Goal: Task Accomplishment & Management: Use online tool/utility

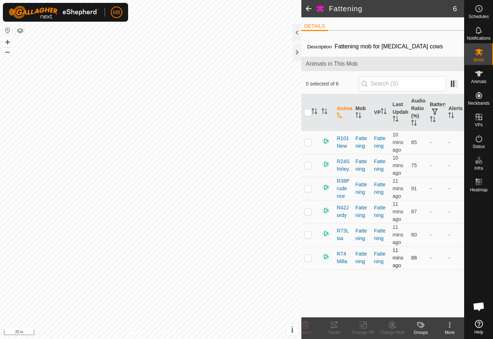
click at [312, 258] on p-checkbox at bounding box center [307, 258] width 7 height 6
checkbox input "true"
click at [337, 327] on icon at bounding box center [334, 325] width 6 height 6
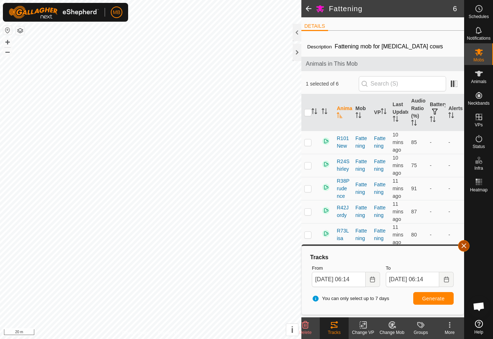
click at [463, 242] on button "button" at bounding box center [464, 246] width 12 height 12
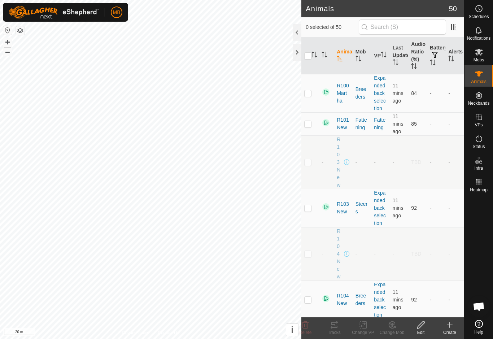
checkbox input "true"
click at [337, 331] on div "Tracks" at bounding box center [334, 332] width 29 height 6
checkbox input "true"
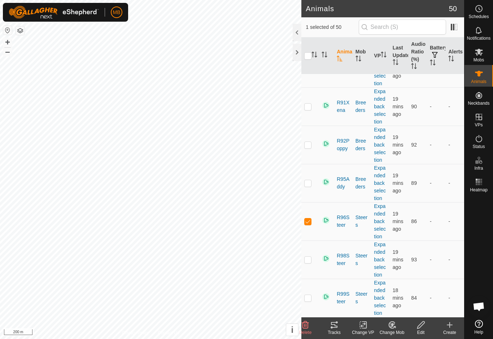
scroll to position [1632, 0]
checkbox input "true"
checkbox input "false"
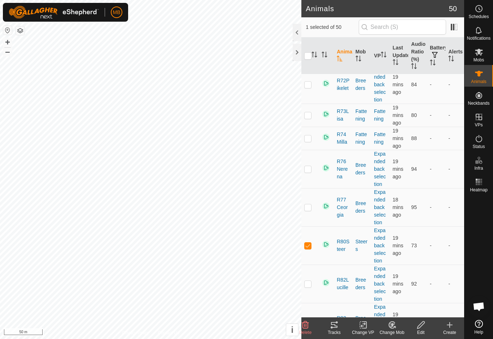
scroll to position [1192, 0]
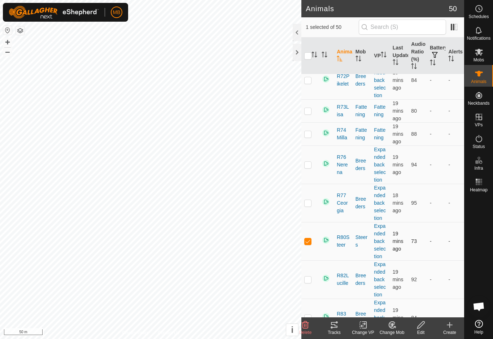
click at [308, 240] on p-checkbox at bounding box center [307, 241] width 7 height 6
checkbox input "false"
